Goal: Task Accomplishment & Management: Manage account settings

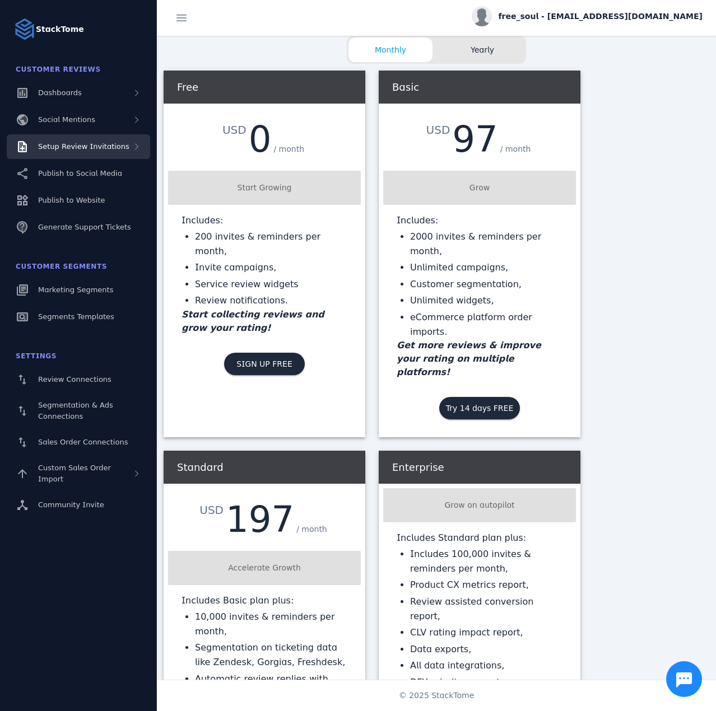
click at [108, 145] on span "Setup Review Invitations" at bounding box center [83, 146] width 91 height 8
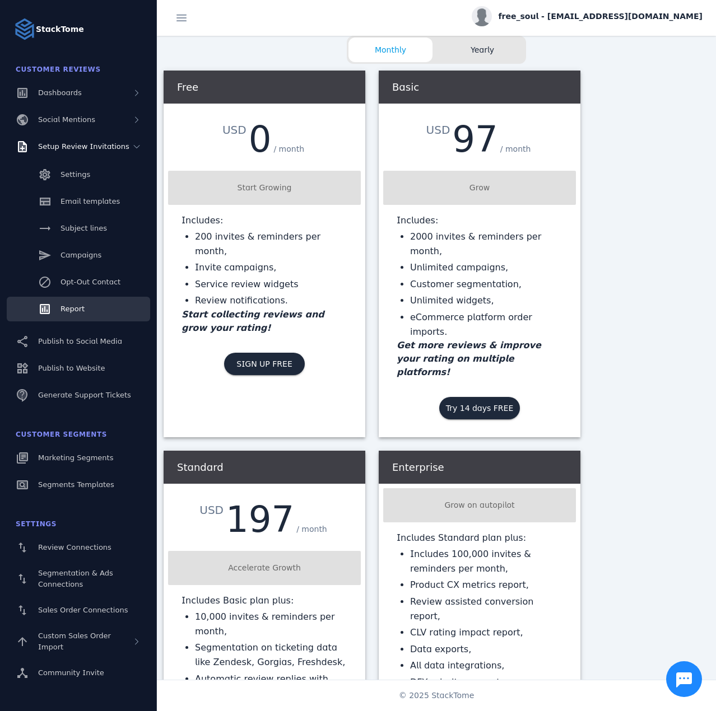
click at [82, 298] on link "Report" at bounding box center [78, 309] width 143 height 25
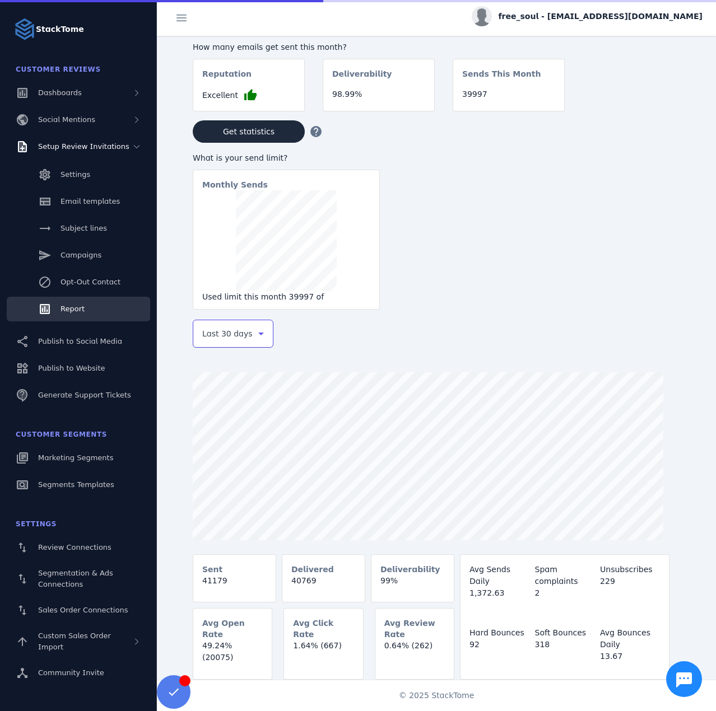
click at [209, 332] on span "Last 30 days" at bounding box center [227, 333] width 50 height 13
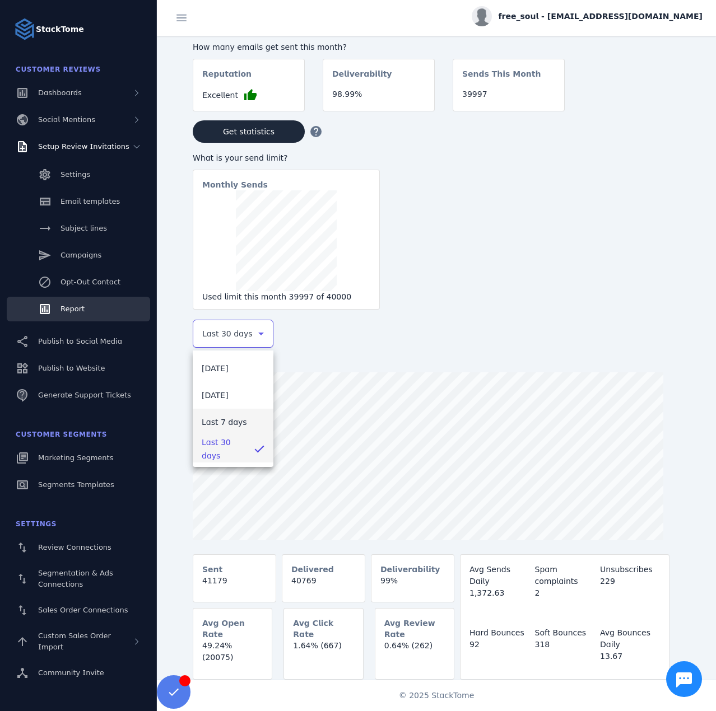
click at [230, 419] on span "Last 7 days" at bounding box center [224, 422] width 45 height 13
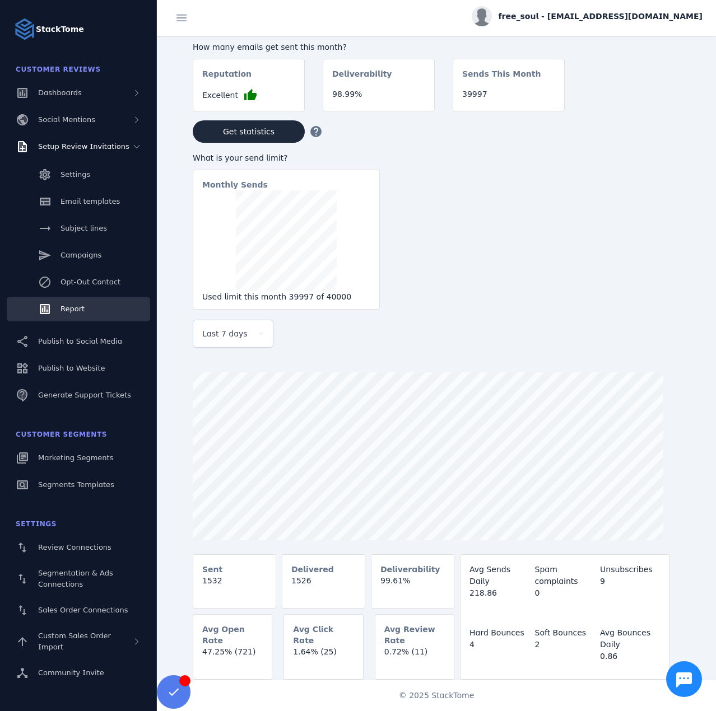
click at [590, 17] on span "free_soul - [EMAIL_ADDRESS][DOMAIN_NAME]" at bounding box center [601, 17] width 204 height 12
drag, startPoint x: 654, startPoint y: 104, endPoint x: 334, endPoint y: 61, distance: 322.8
click at [654, 103] on span "Sign out" at bounding box center [667, 107] width 32 height 13
